Goal: Communication & Community: Ask a question

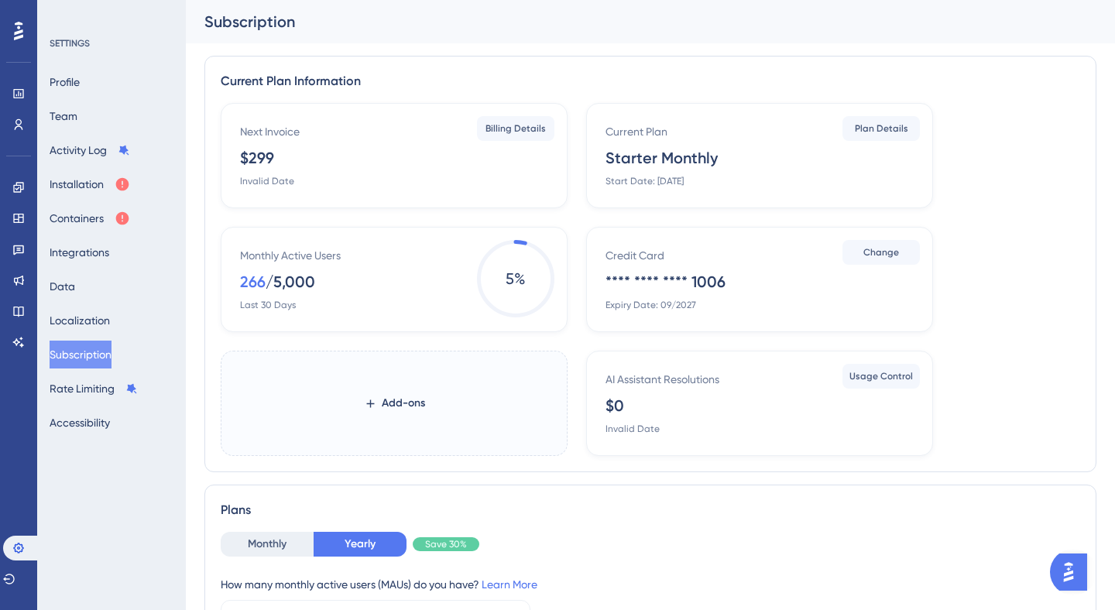
click at [1076, 579] on img "Open AI Assistant Launcher" at bounding box center [1069, 572] width 28 height 28
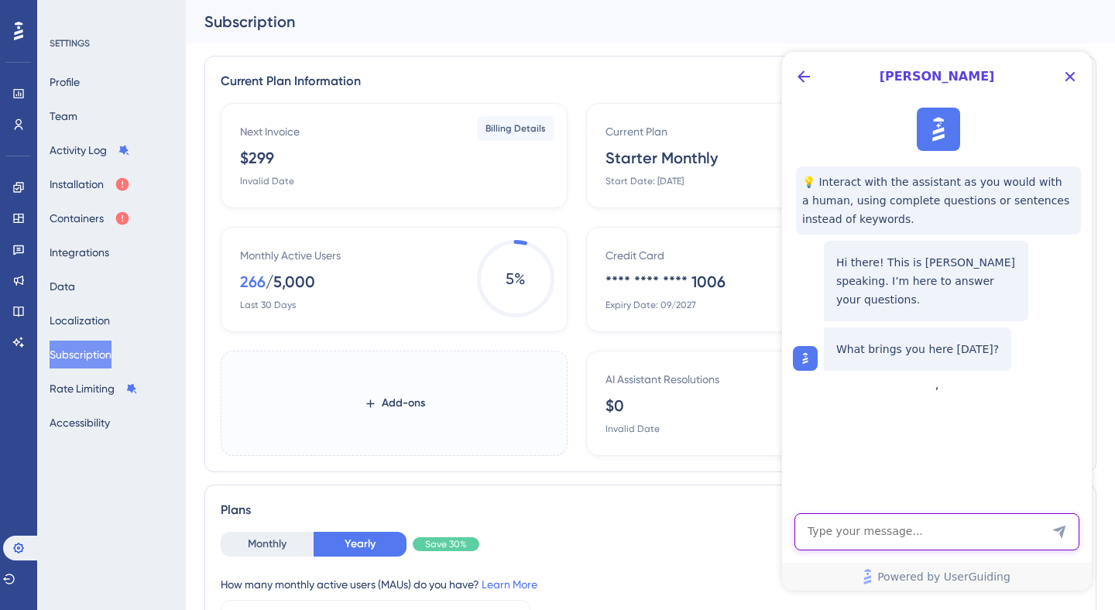
click at [880, 536] on textarea "AI Assistant Text Input" at bounding box center [937, 531] width 285 height 37
type textarea "H"
type textarea "Talk to a human"
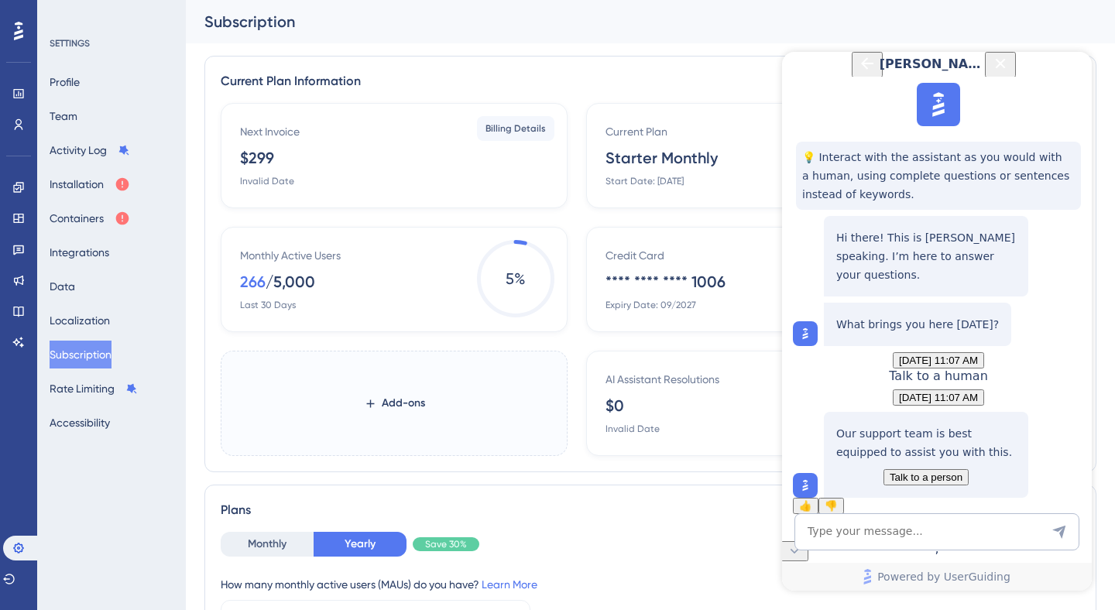
scroll to position [119, 0]
click at [932, 472] on span "Talk to a person" at bounding box center [926, 478] width 73 height 12
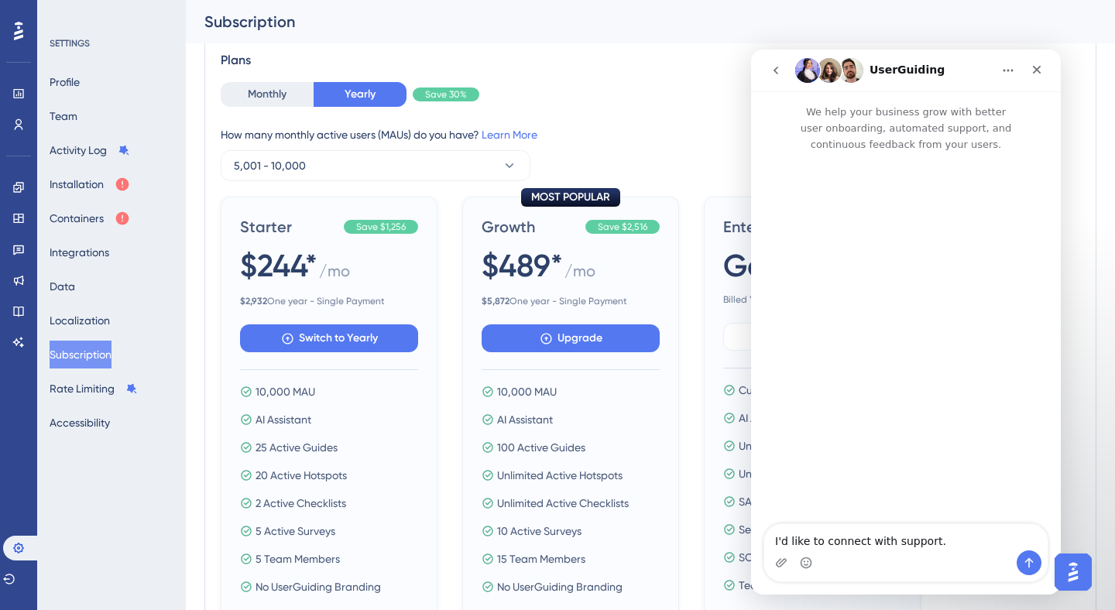
scroll to position [705, 0]
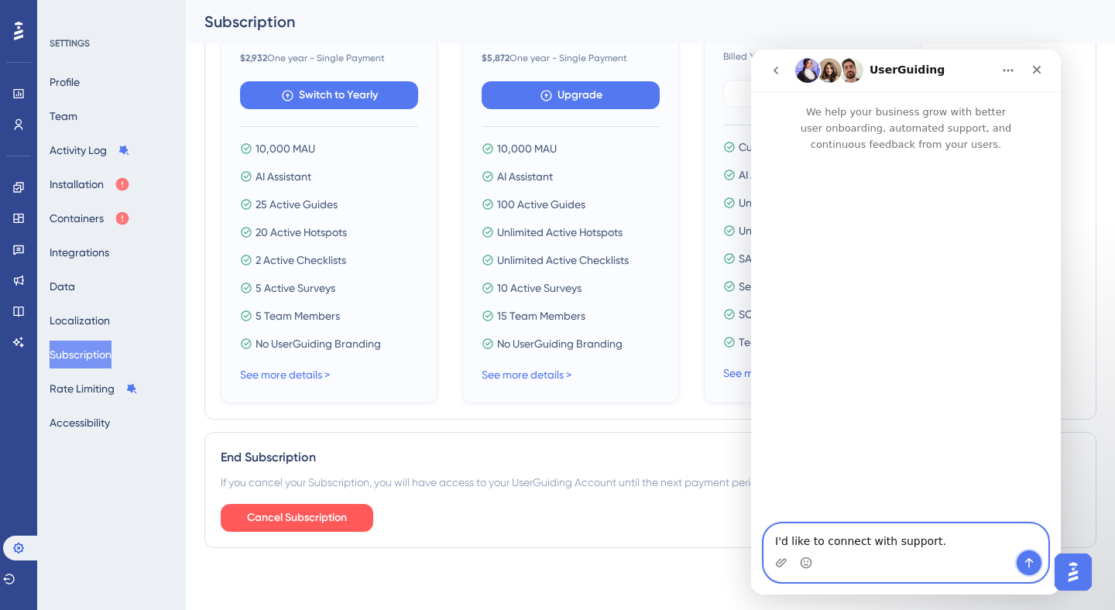
click at [1035, 569] on button "Send a message…" at bounding box center [1029, 563] width 25 height 25
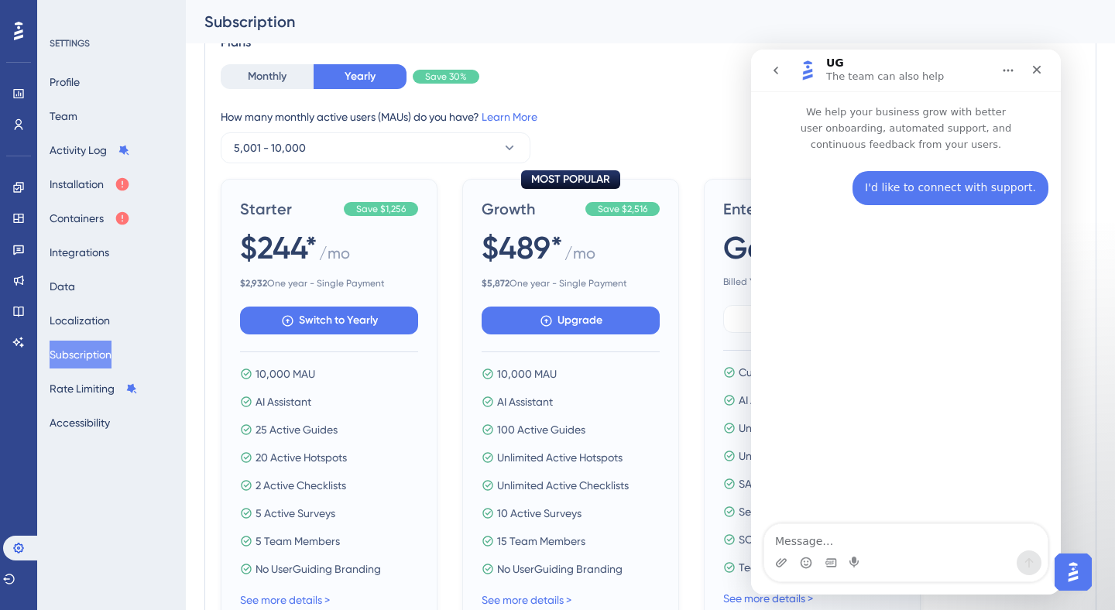
scroll to position [483, 0]
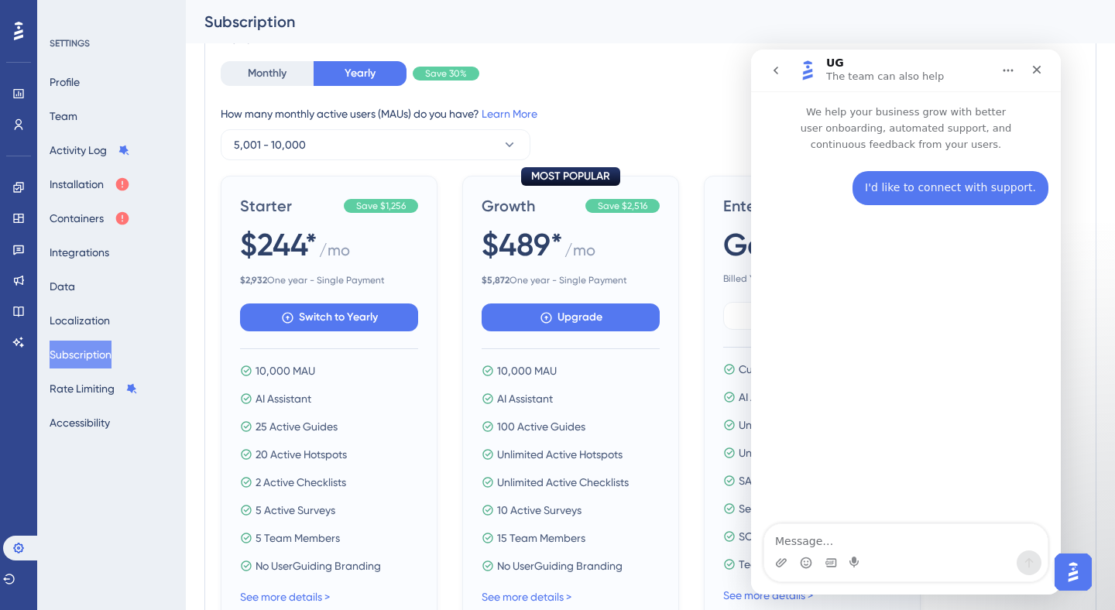
click at [811, 542] on textarea "Message…" at bounding box center [905, 537] width 283 height 26
type textarea "Hello?"
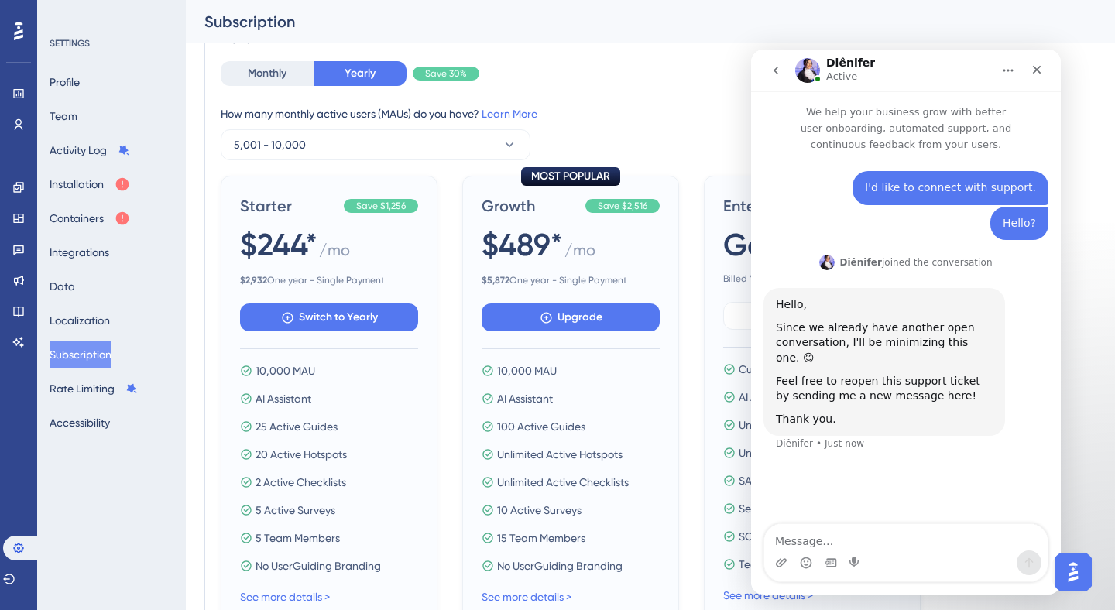
click at [847, 547] on textarea "Message…" at bounding box center [905, 537] width 283 height 26
type textarea "Hi"
type textarea "which open conversation?"
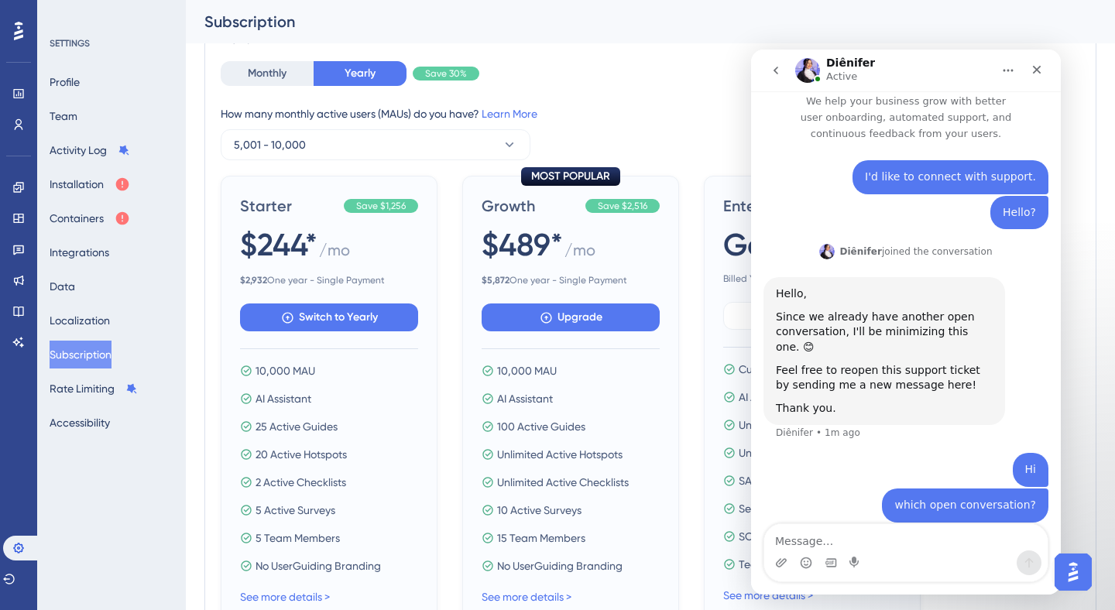
click at [820, 544] on textarea "Message…" at bounding box center [905, 537] width 283 height 26
type textarea "Anyone here?"
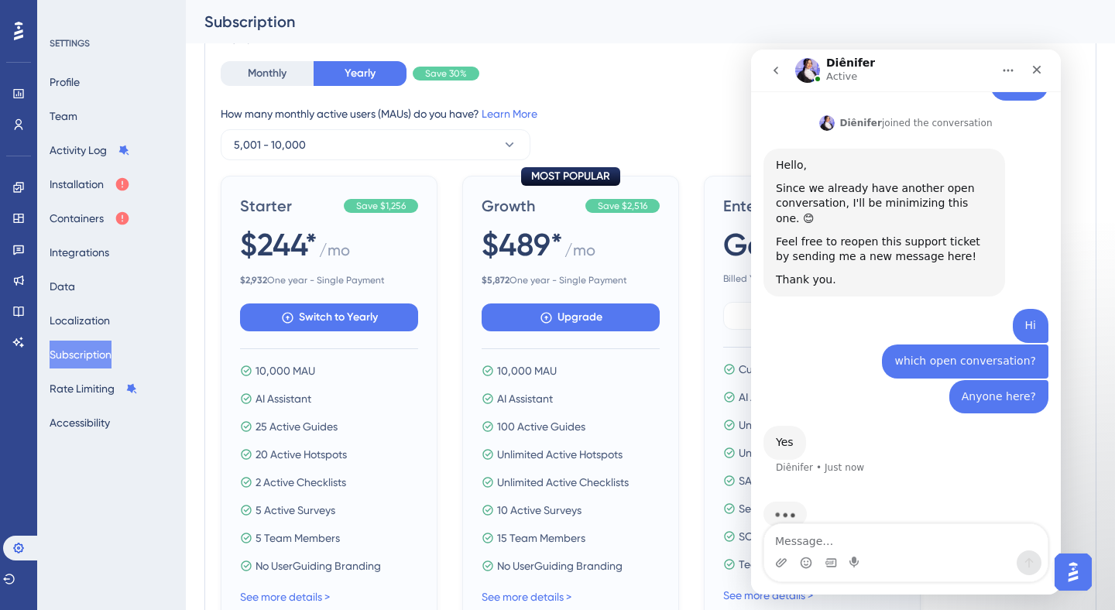
scroll to position [152, 0]
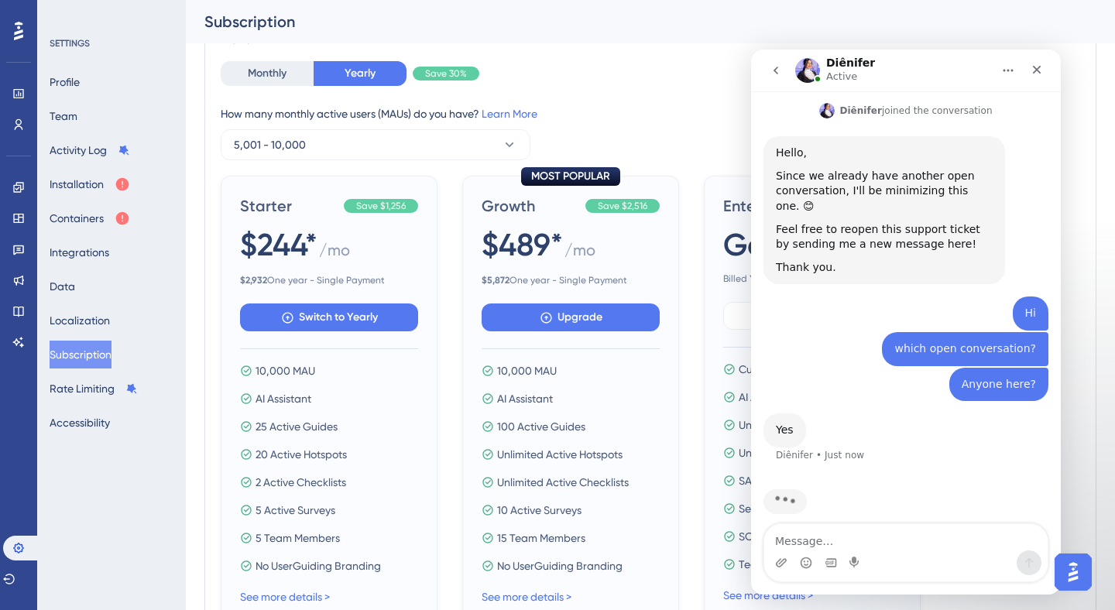
click at [792, 541] on textarea "Message…" at bounding box center [905, 537] width 283 height 26
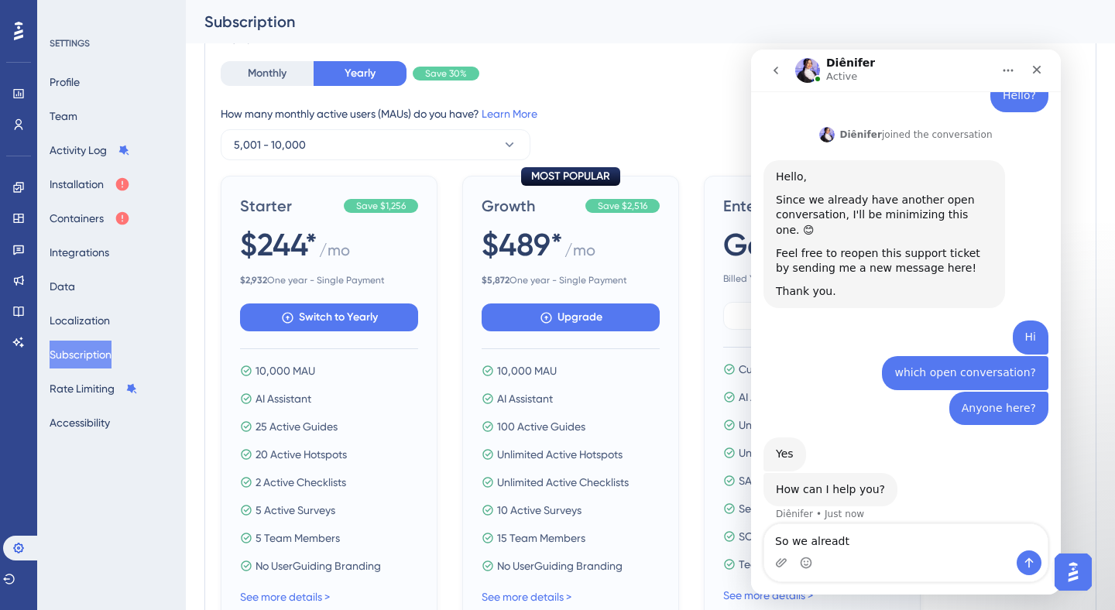
scroll to position [127, 0]
type textarea "So we already cancelled the subscription"
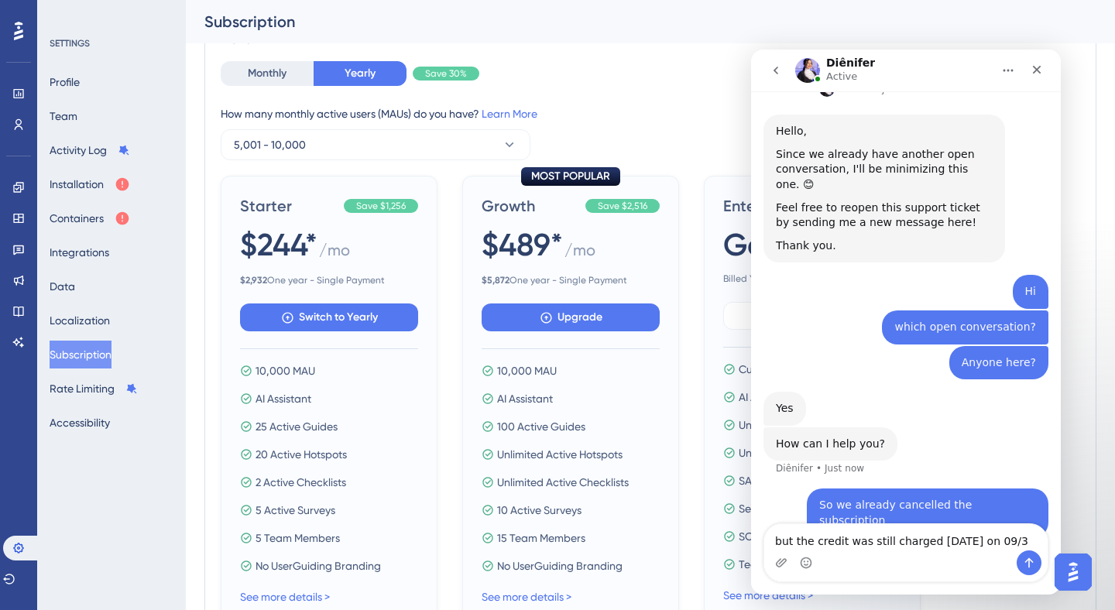
type textarea "but the credit was still charged [DATE] on 09/30"
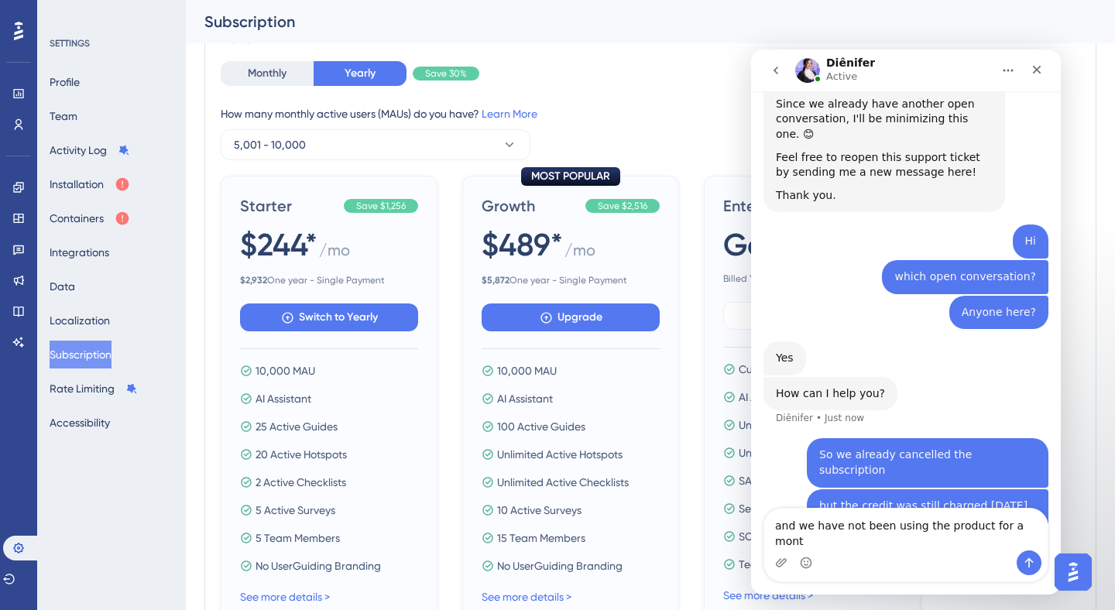
type textarea "and we have not been using the product for a month"
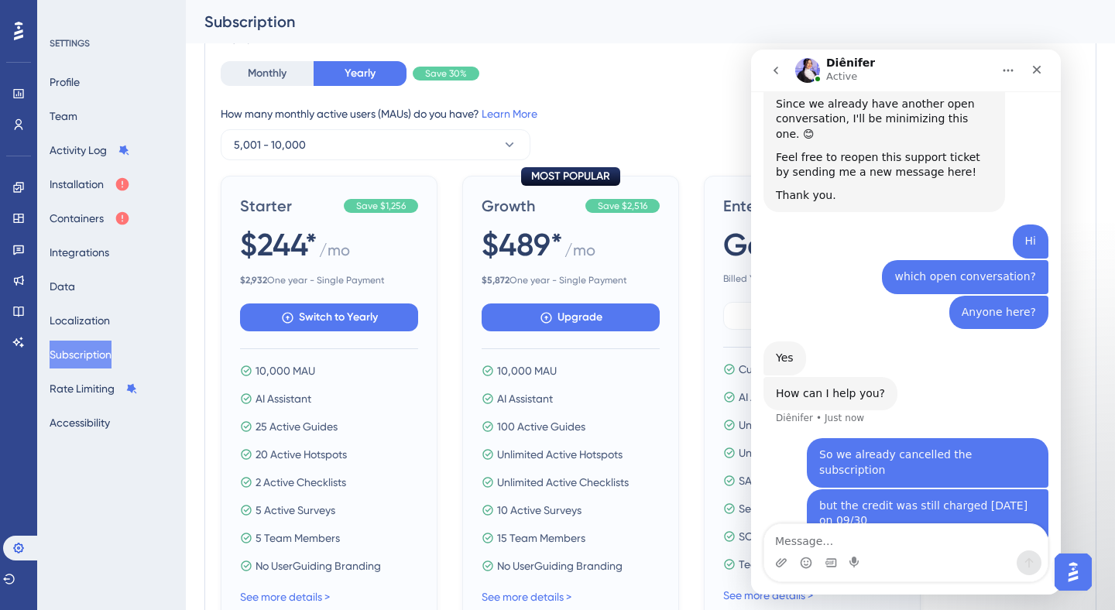
scroll to position [274, 0]
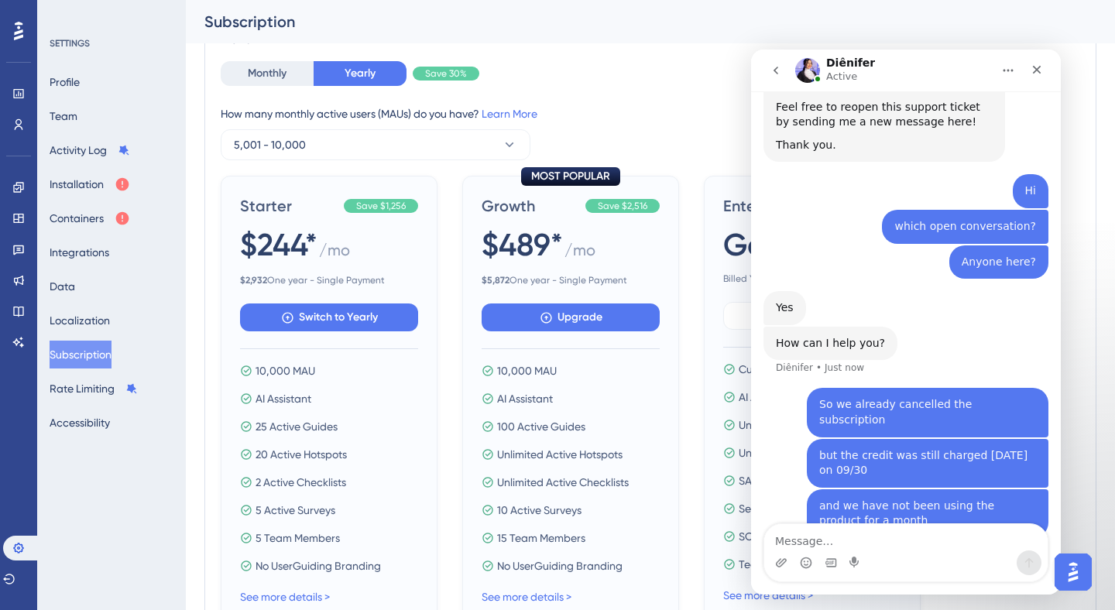
drag, startPoint x: 875, startPoint y: 443, endPoint x: 808, endPoint y: 434, distance: 67.2
click at [808, 439] on div "but the credit was still charged [DATE] on 09/30 it_3rd • Just now" at bounding box center [928, 463] width 242 height 49
copy div "but the credit was still charged [DATE] on 09/30"
click at [792, 541] on textarea "Message…" at bounding box center [905, 537] width 283 height 26
paste textarea "but the credit was still charged [DATE] on 09/30"
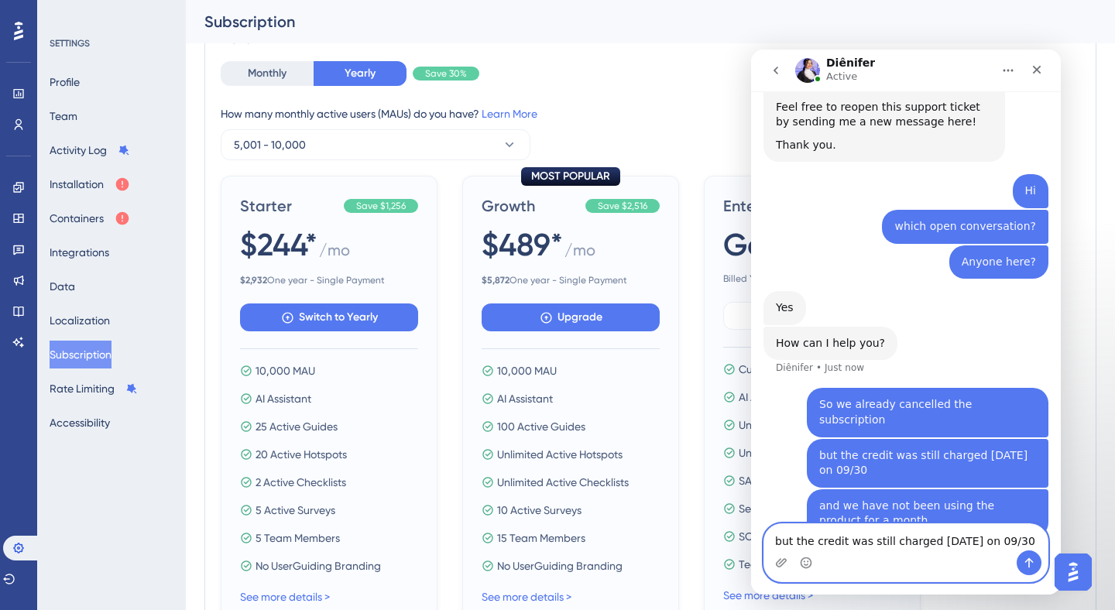
click at [843, 543] on textarea "but the credit was still charged [DATE] on 09/30" at bounding box center [905, 537] width 283 height 26
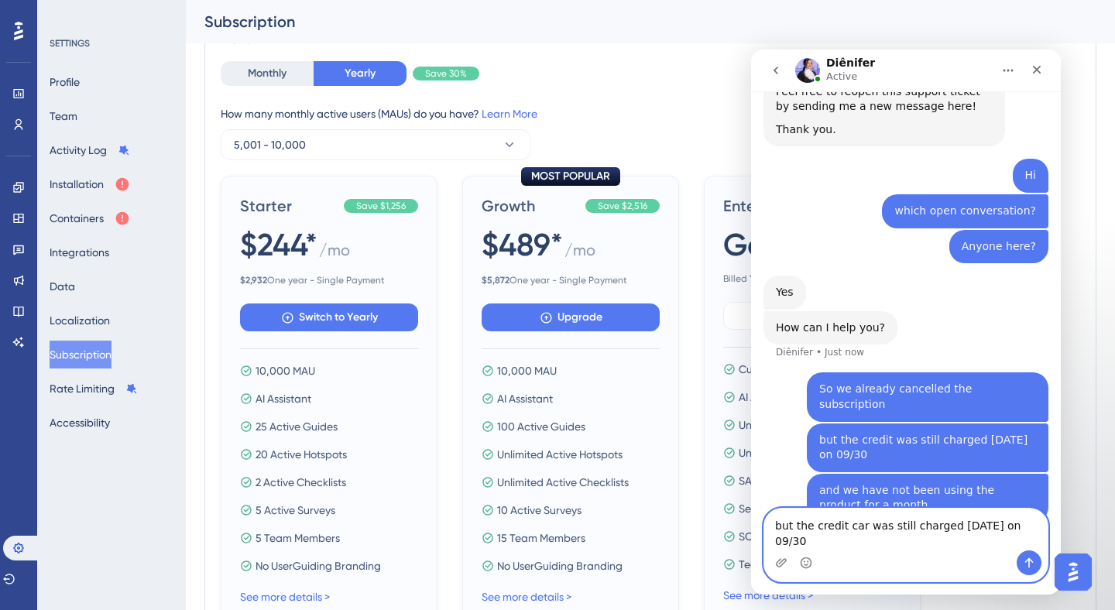
type textarea "but the credit card was still charged [DATE] on 09/30"
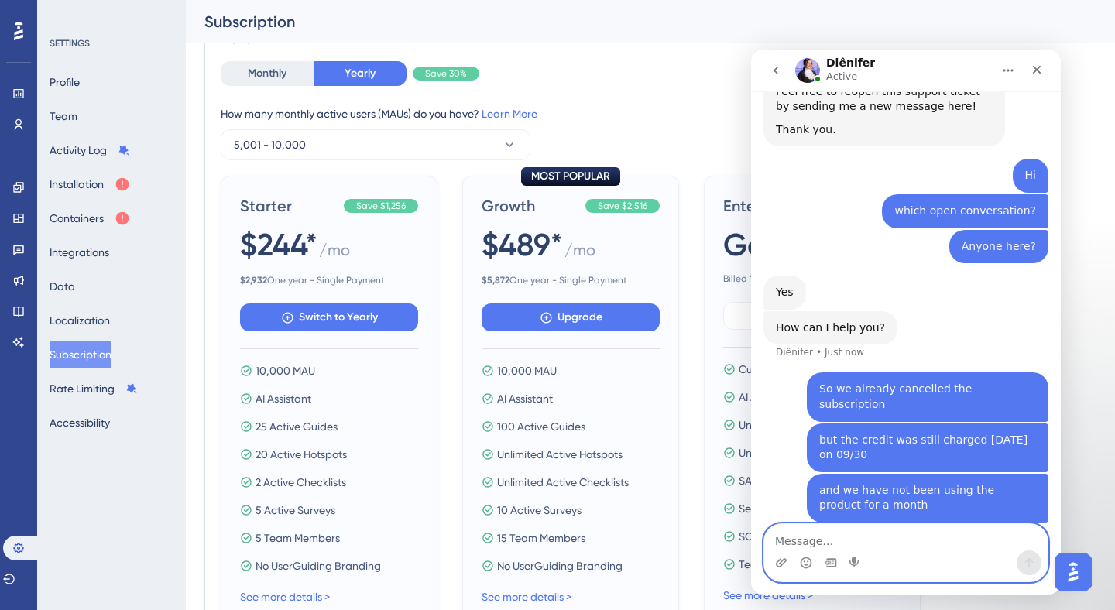
scroll to position [325, 0]
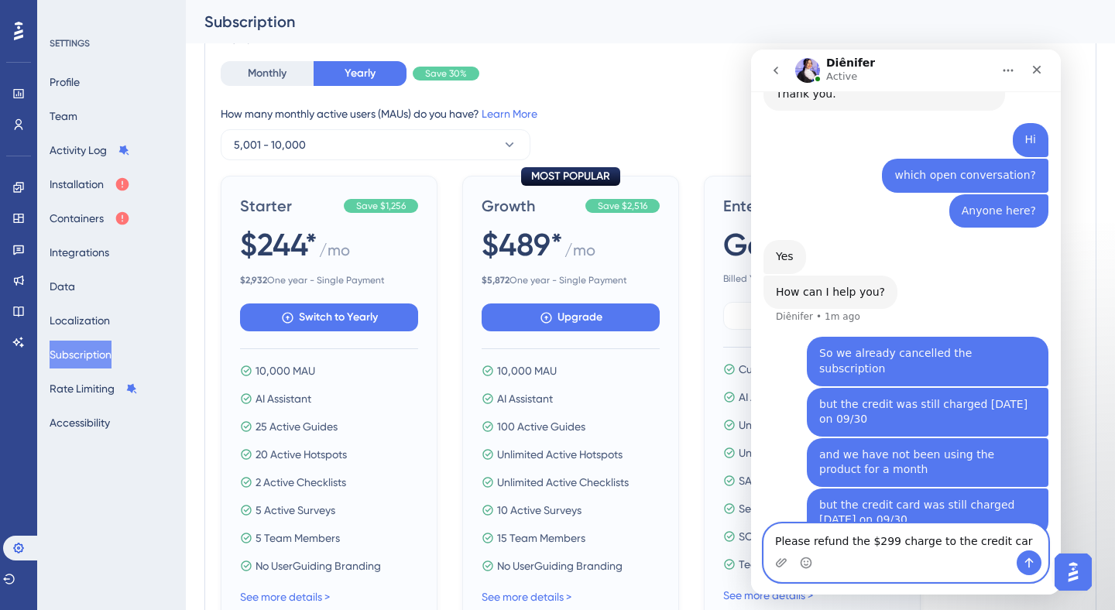
type textarea "Please refund the $299 charge to the credit card"
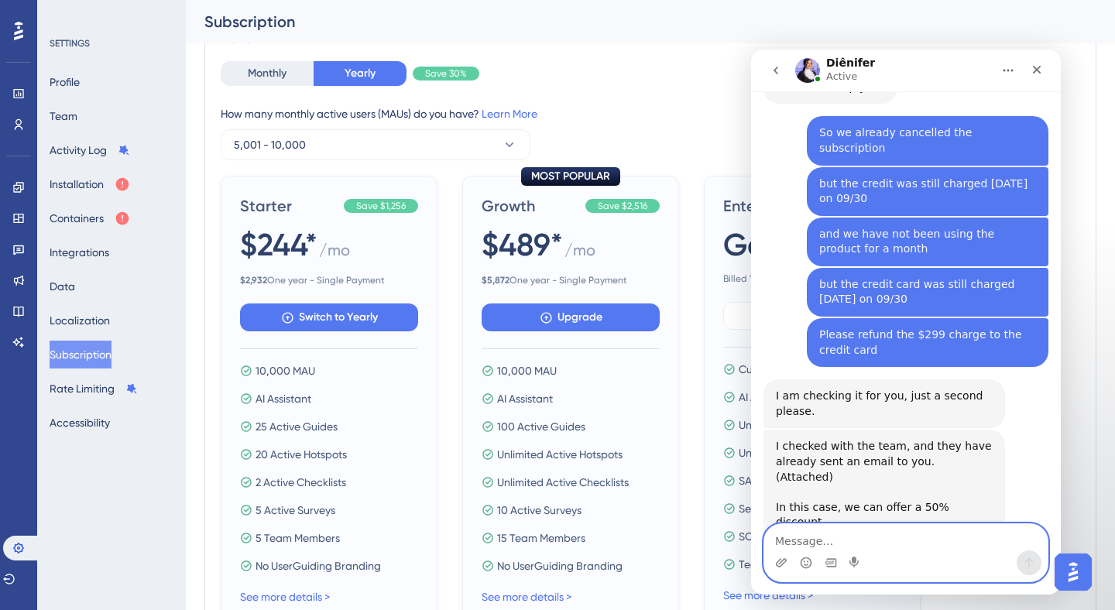
scroll to position [542, 0]
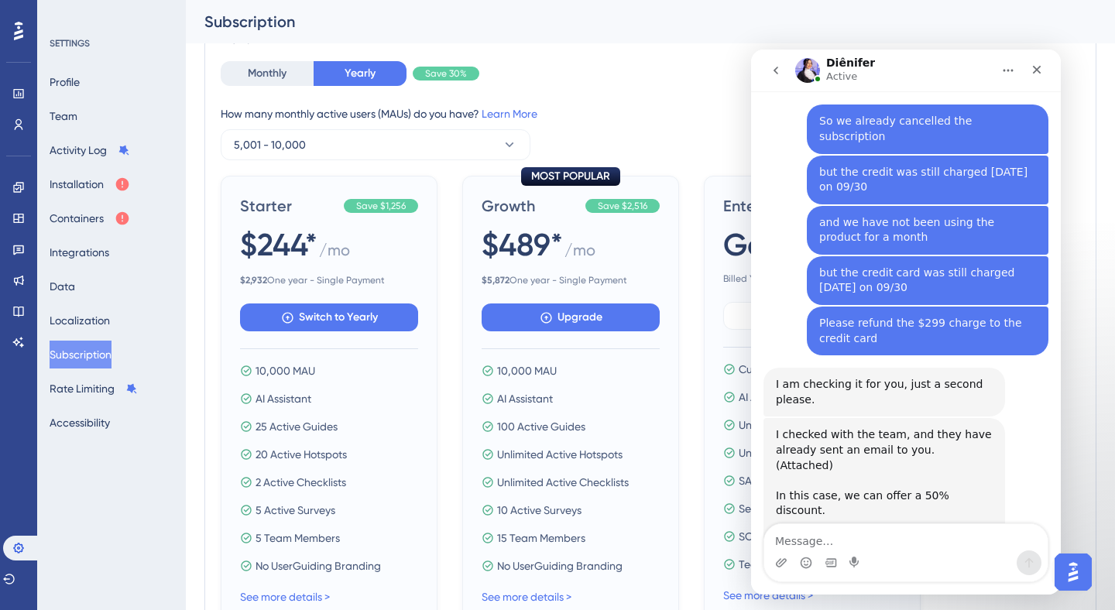
click at [886, 527] on div "Regarding ...iption.eml" at bounding box center [852, 535] width 123 height 16
click at [794, 545] on textarea "Message…" at bounding box center [905, 537] width 283 height 26
type textarea "No"
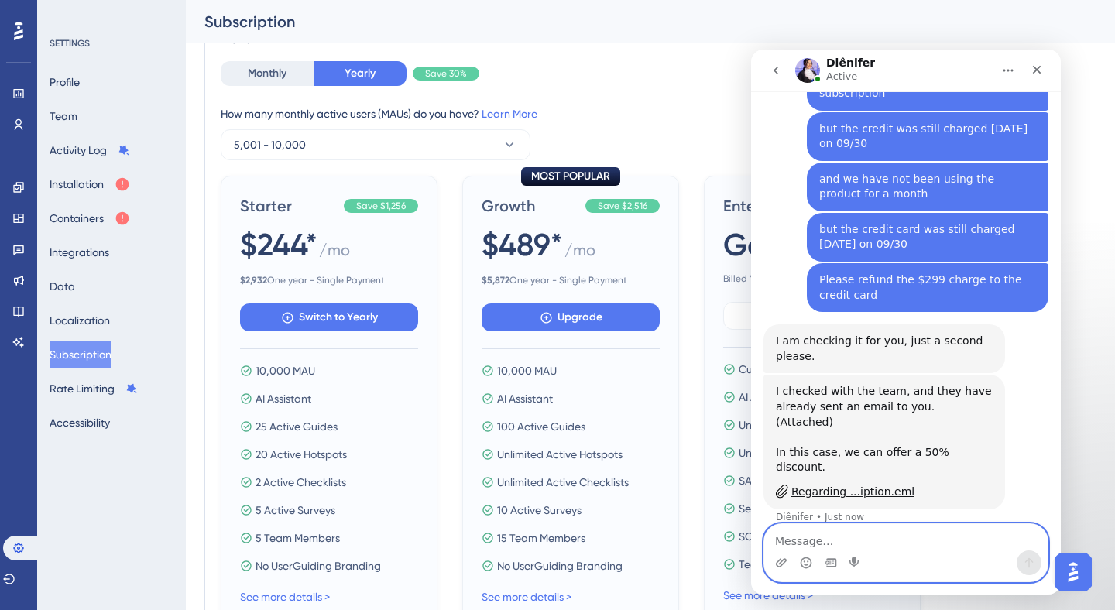
scroll to position [589, 0]
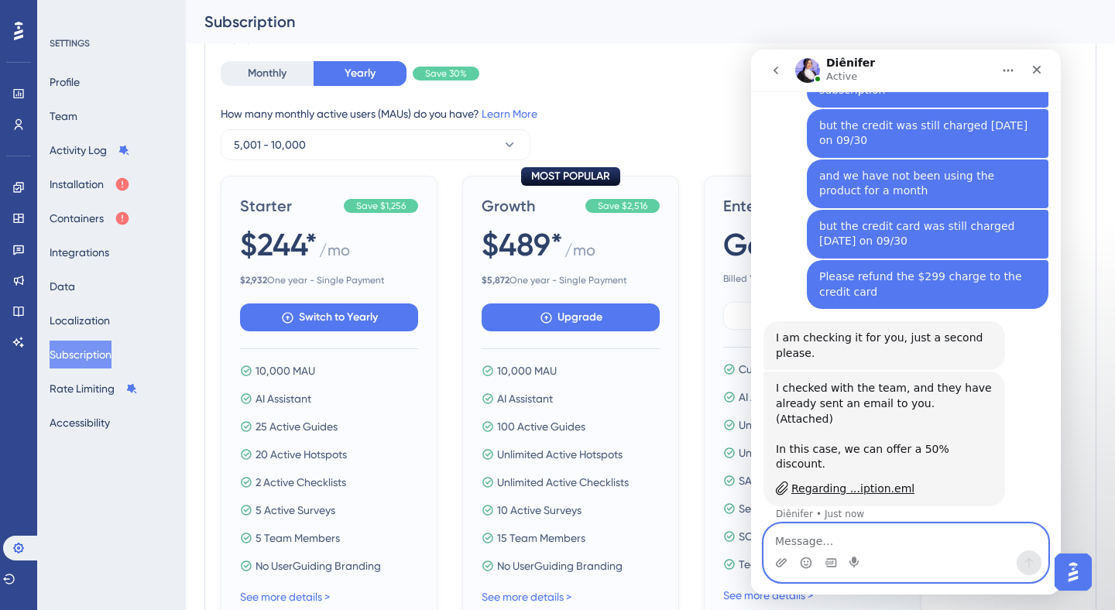
type textarea "I"
type textarea "w"
type textarea "Just cancel"
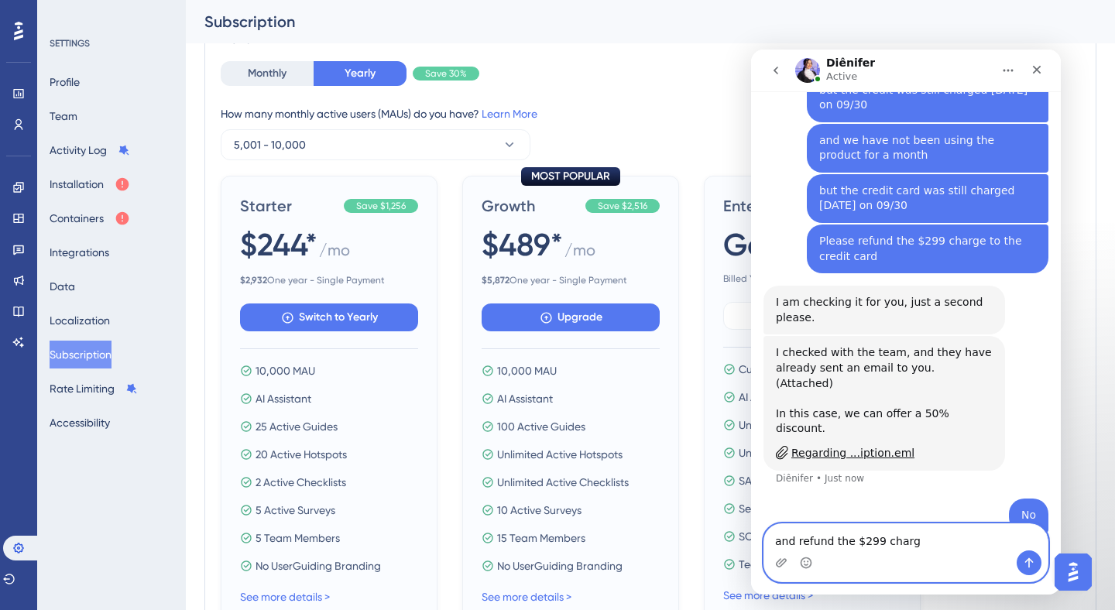
type textarea "and refund the $299 charge"
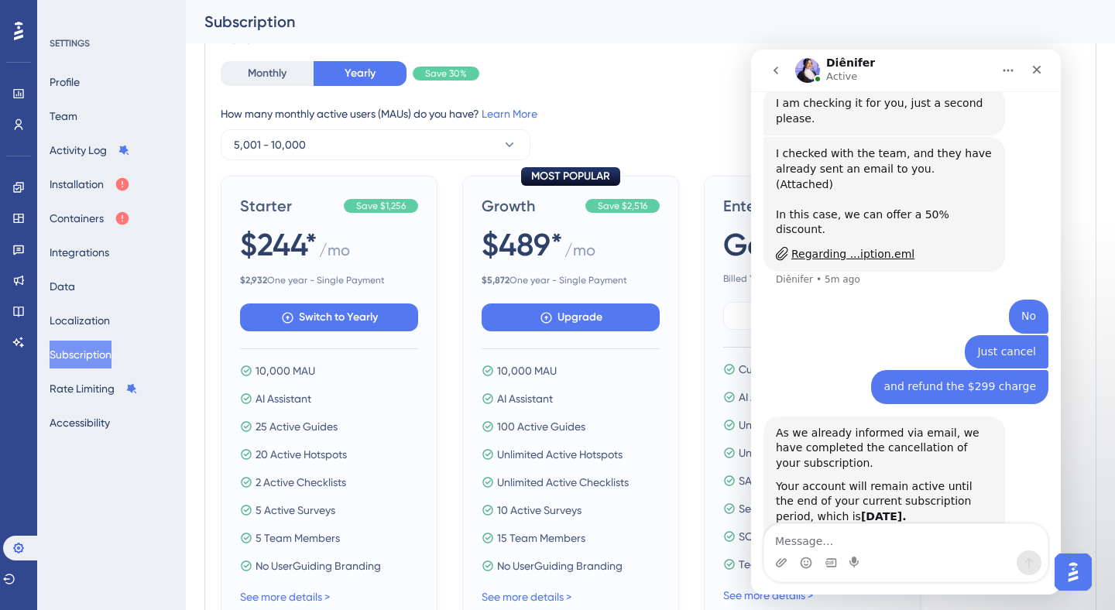
scroll to position [843, 0]
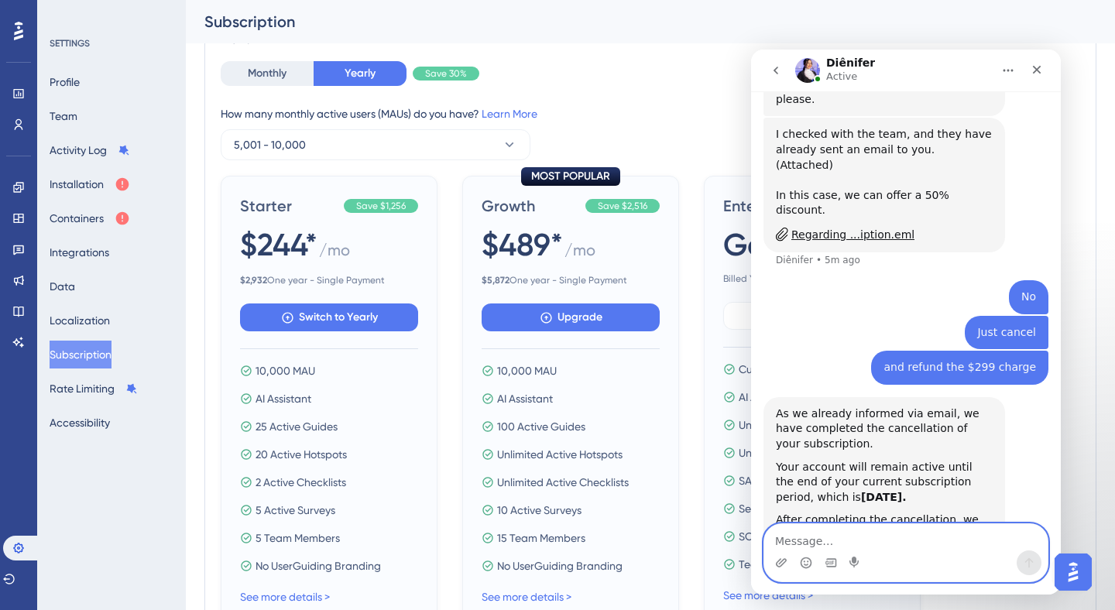
click at [796, 546] on textarea "Message…" at bounding box center [905, 537] width 283 height 26
type textarea "N"
type textarea "No, you charged the credit card on 09/30"
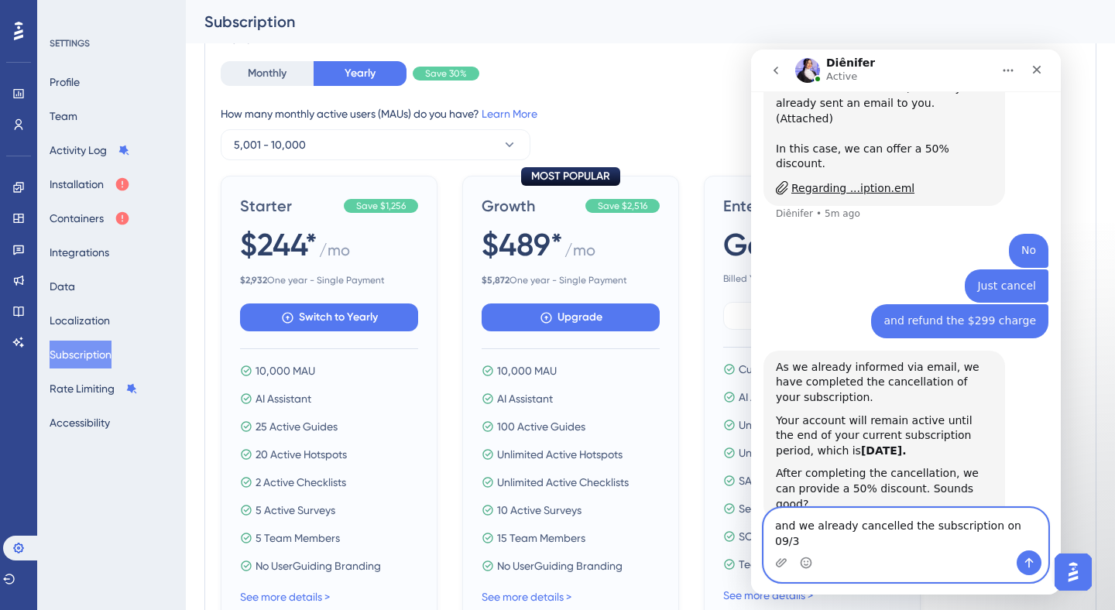
type textarea "and we already cancelled the subscription on 09/30"
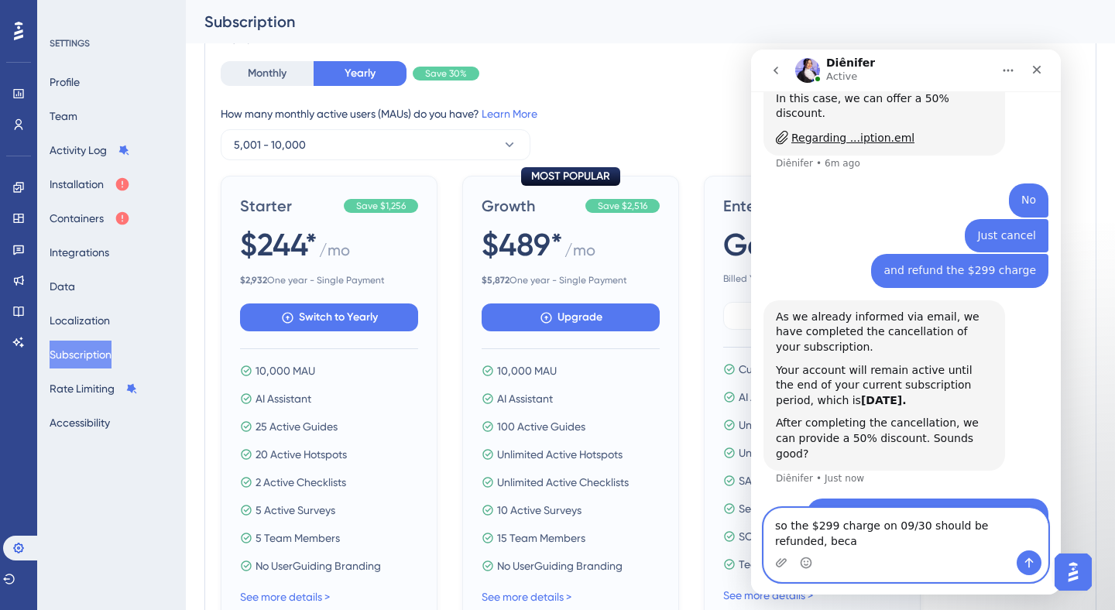
scroll to position [955, 0]
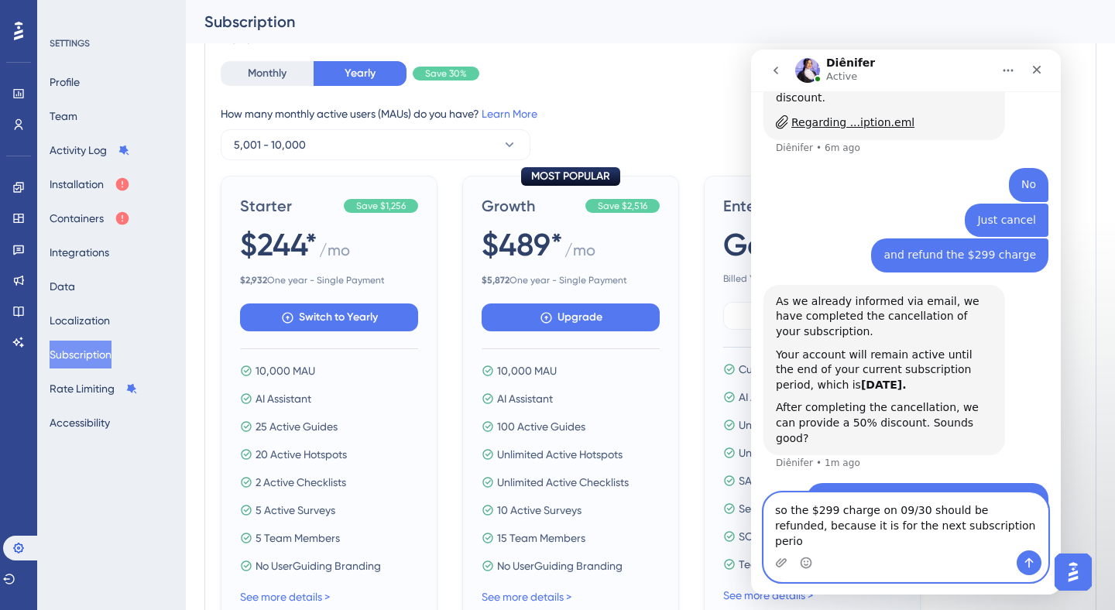
type textarea "so the $299 charge on 09/30 should be refunded, because it is for the next subs…"
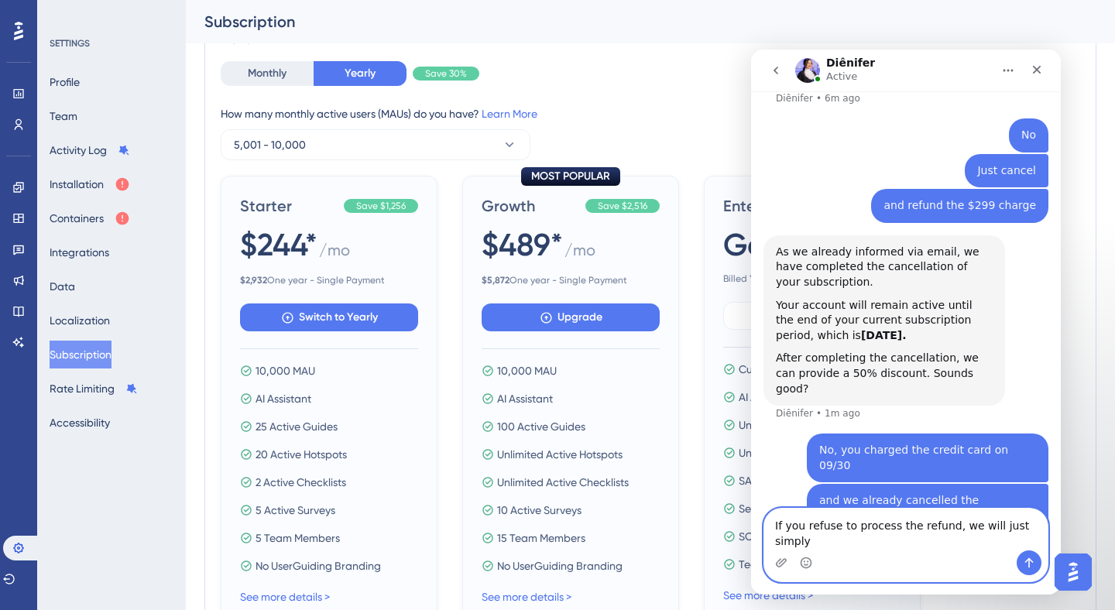
scroll to position [1020, 0]
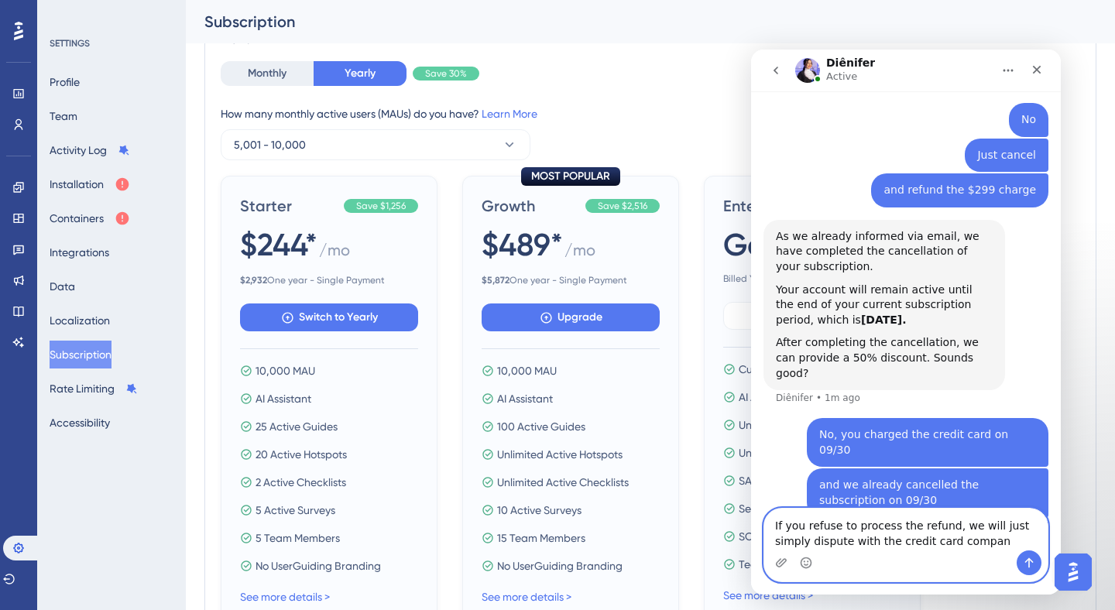
type textarea "If you refuse to process the refund, we will just simply dispute with the credi…"
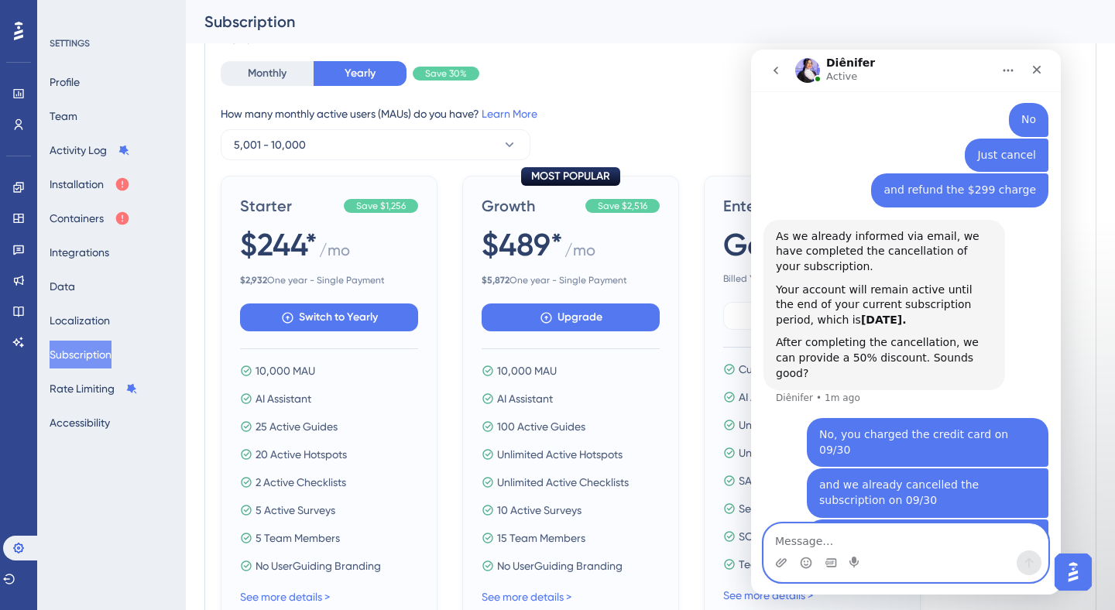
scroll to position [1070, 0]
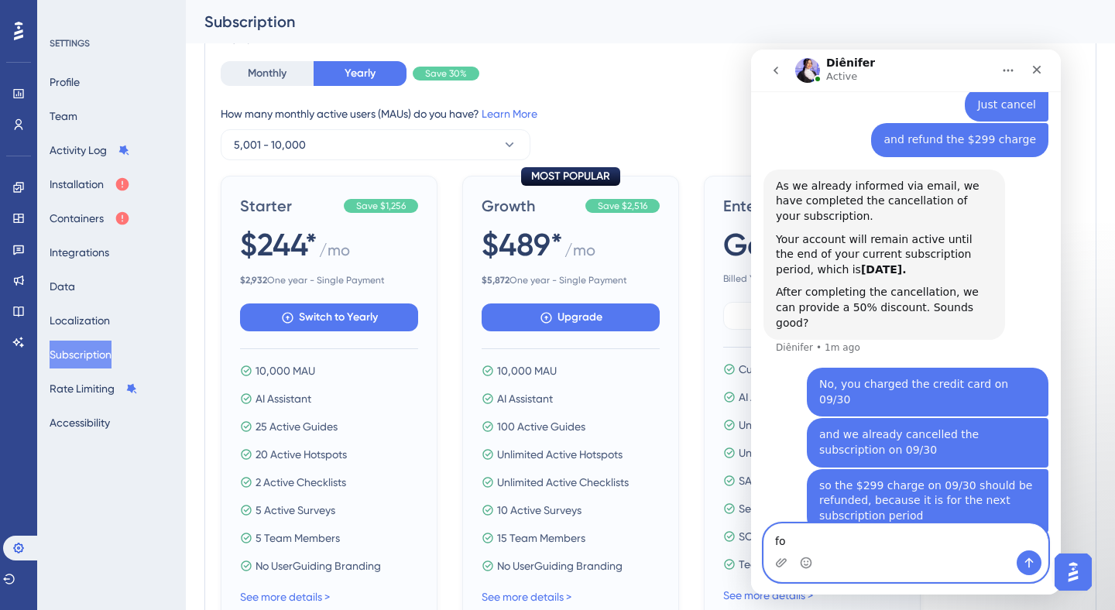
type textarea "f"
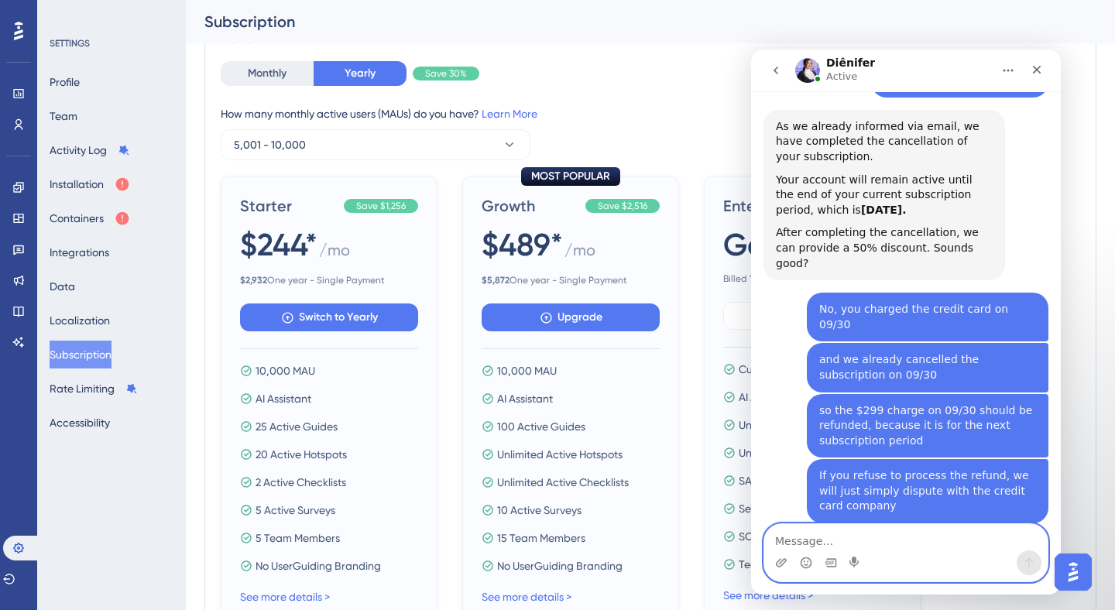
scroll to position [1195, 0]
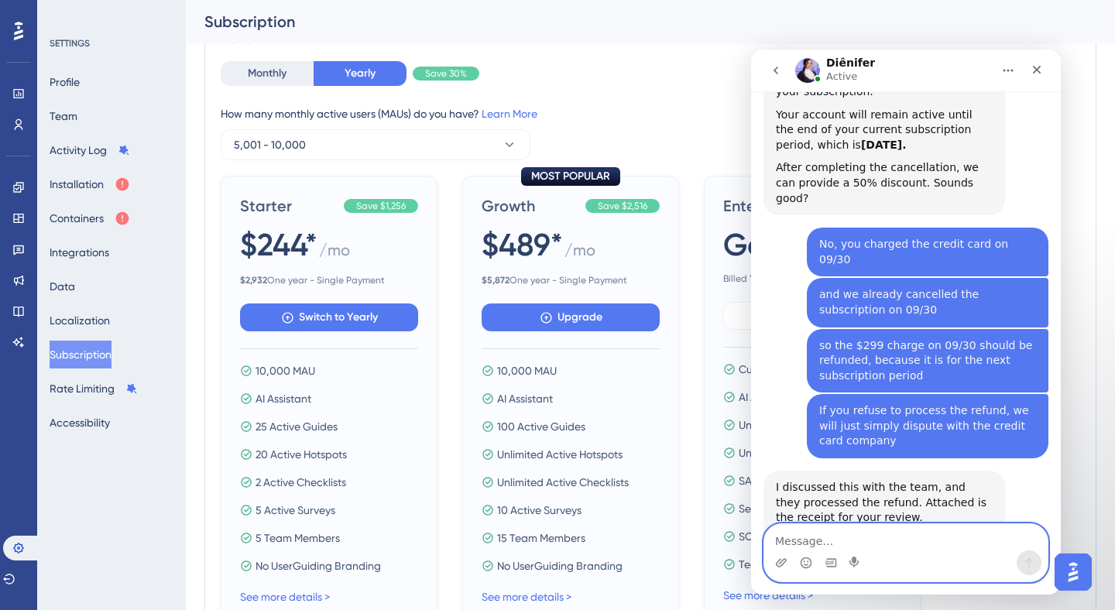
click at [801, 550] on textarea "Message…" at bounding box center [905, 537] width 283 height 26
type textarea "No, that was it"
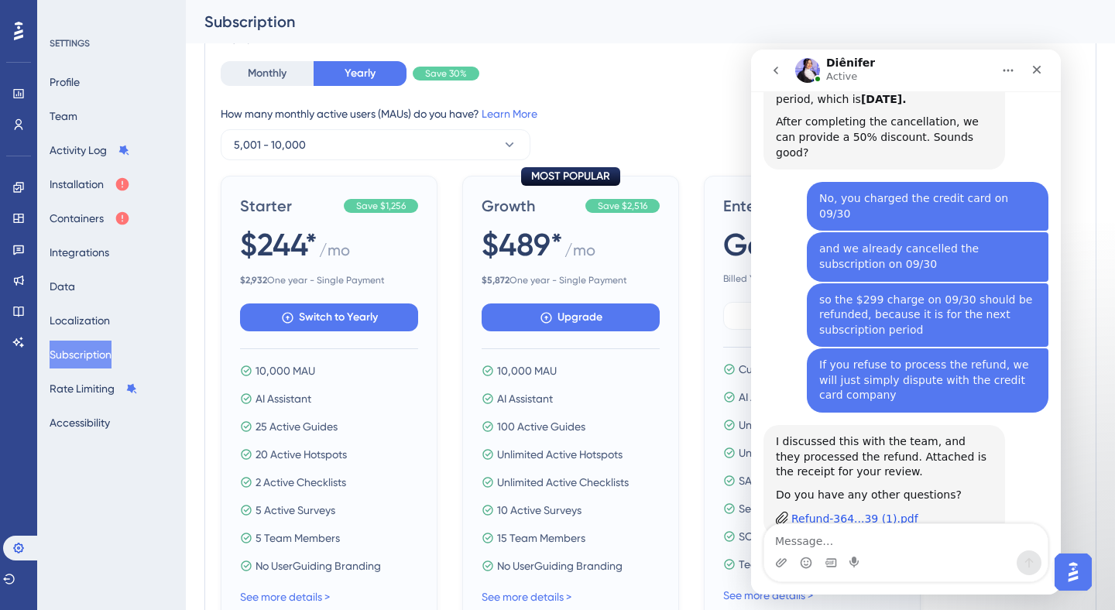
click at [881, 511] on div "Refund-364...39 (1).pdf" at bounding box center [854, 519] width 127 height 16
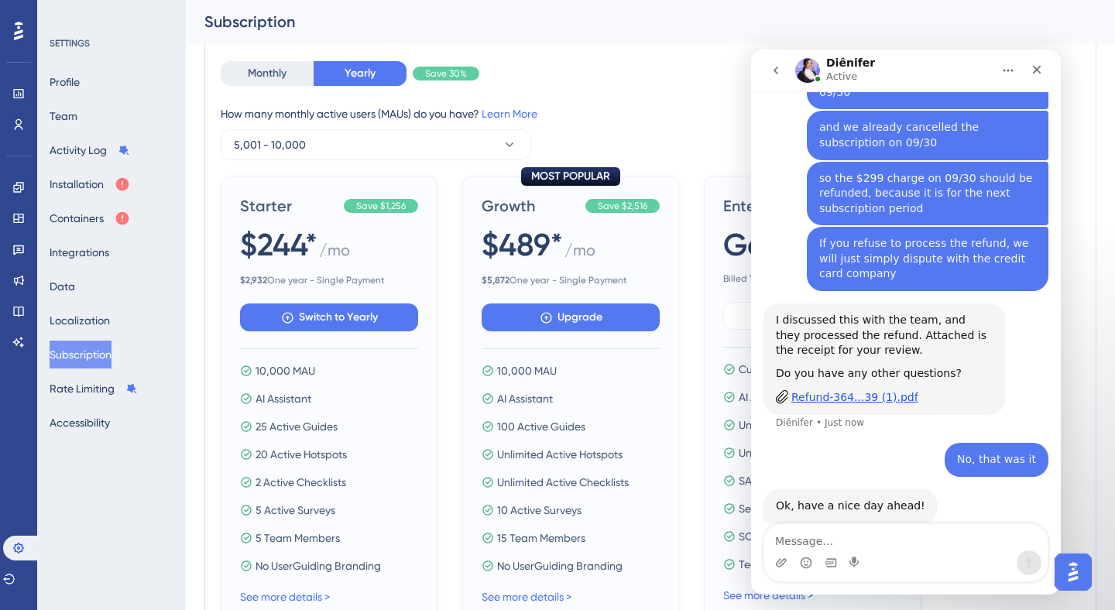
scroll to position [1378, 0]
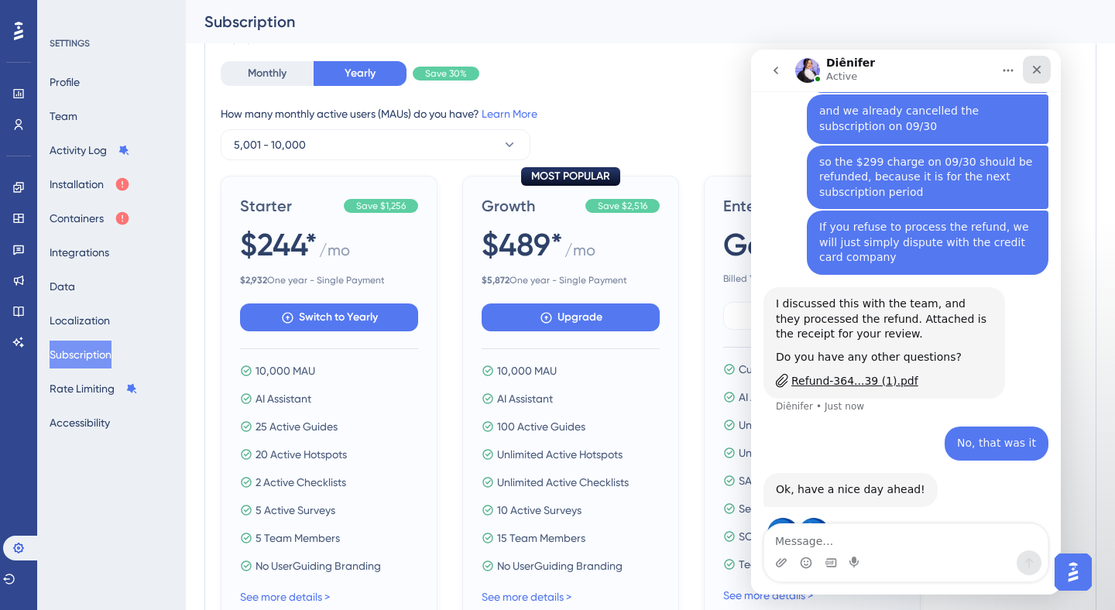
click at [1035, 70] on icon "Close" at bounding box center [1037, 70] width 12 height 12
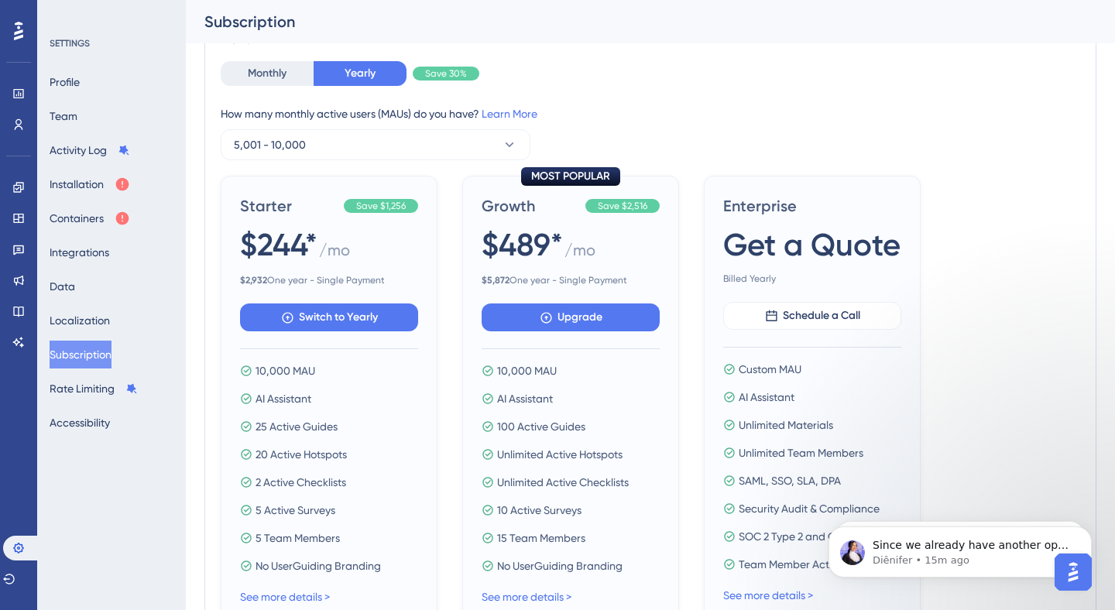
scroll to position [1347, 0]
